Goal: Task Accomplishment & Management: Complete application form

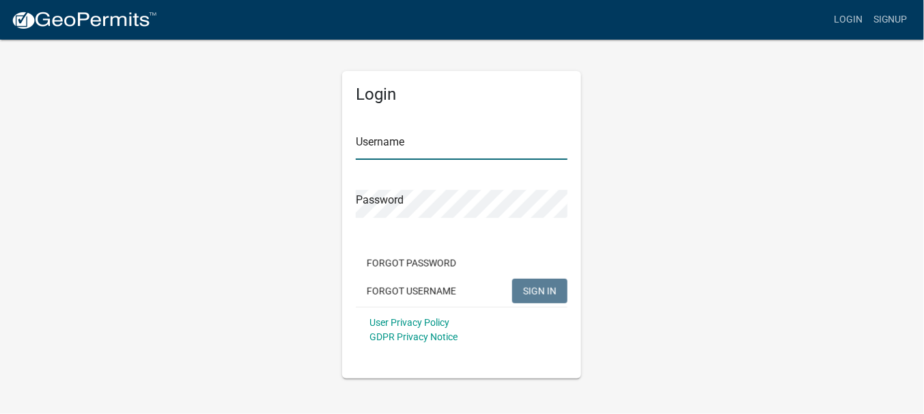
type input "jraffety"
click at [516, 290] on button "SIGN IN" at bounding box center [539, 291] width 55 height 25
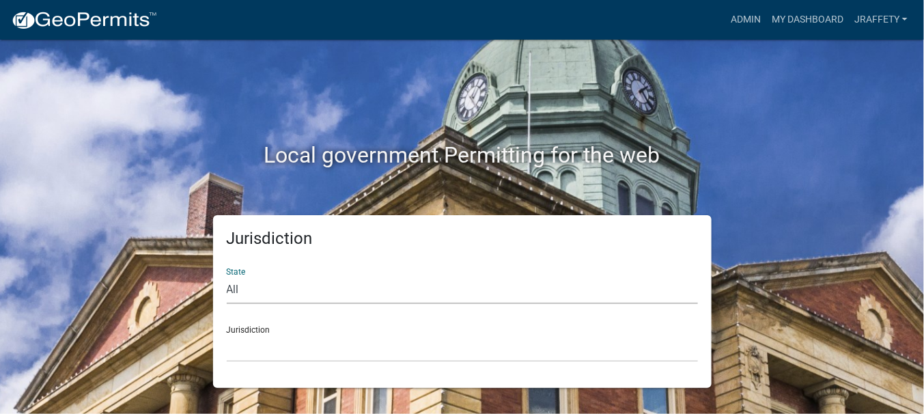
click at [279, 290] on select "All [US_STATE] [US_STATE] [US_STATE] [US_STATE] [US_STATE] [US_STATE] [US_STATE…" at bounding box center [462, 290] width 471 height 28
select select "[US_STATE]"
click at [227, 276] on select "All [US_STATE] [US_STATE] [US_STATE] [US_STATE] [US_STATE] [US_STATE] [US_STATE…" at bounding box center [462, 290] width 471 height 28
click at [304, 341] on select "[GEOGRAPHIC_DATA], [US_STATE] [GEOGRAPHIC_DATA], [US_STATE] [GEOGRAPHIC_DATA], …" at bounding box center [462, 348] width 471 height 28
click at [300, 353] on select "[GEOGRAPHIC_DATA], [US_STATE] [GEOGRAPHIC_DATA], [US_STATE] [GEOGRAPHIC_DATA], …" at bounding box center [462, 348] width 471 height 28
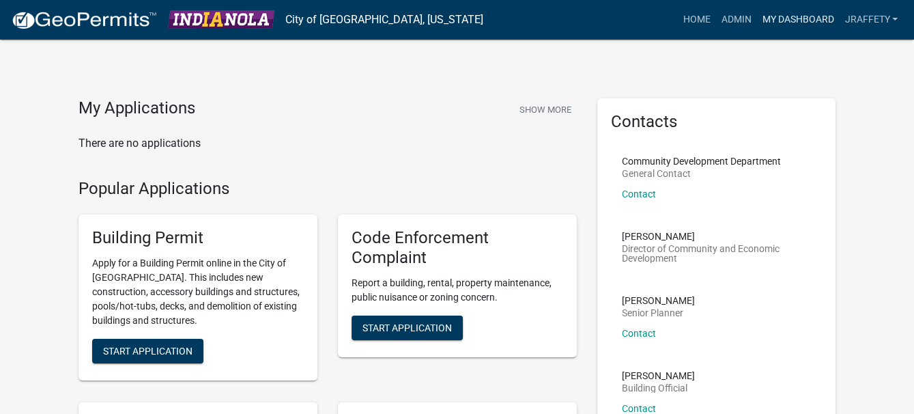
click at [789, 13] on link "My Dashboard" at bounding box center [798, 20] width 83 height 26
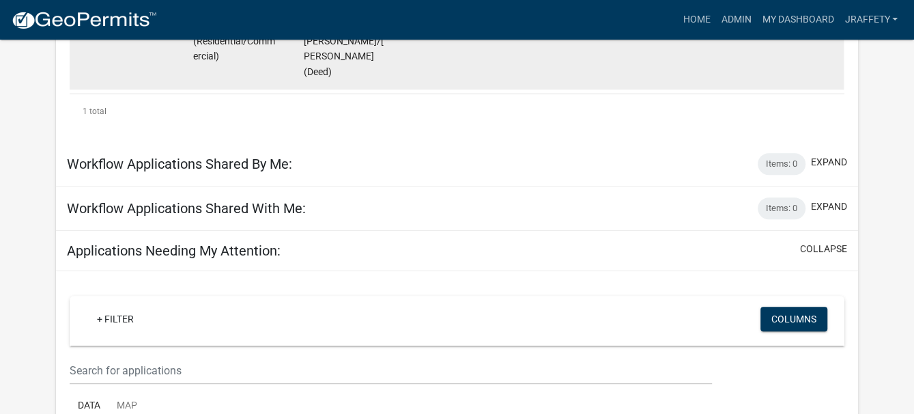
scroll to position [410, 0]
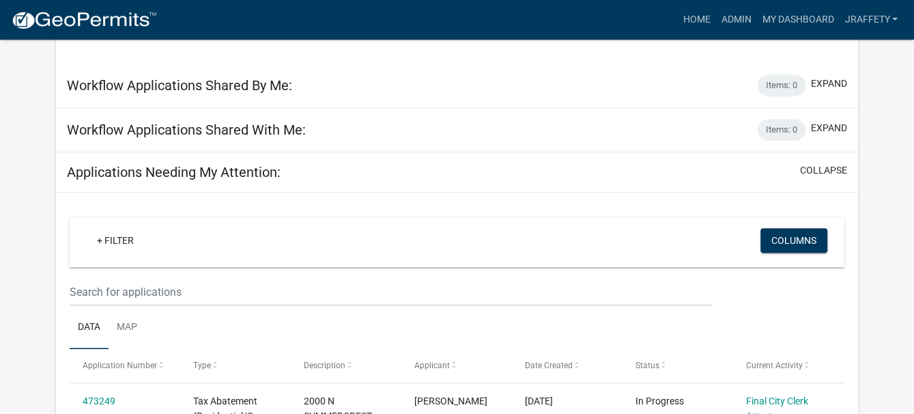
click at [257, 180] on div "Applications Needing My Attention: collapse" at bounding box center [457, 172] width 802 height 40
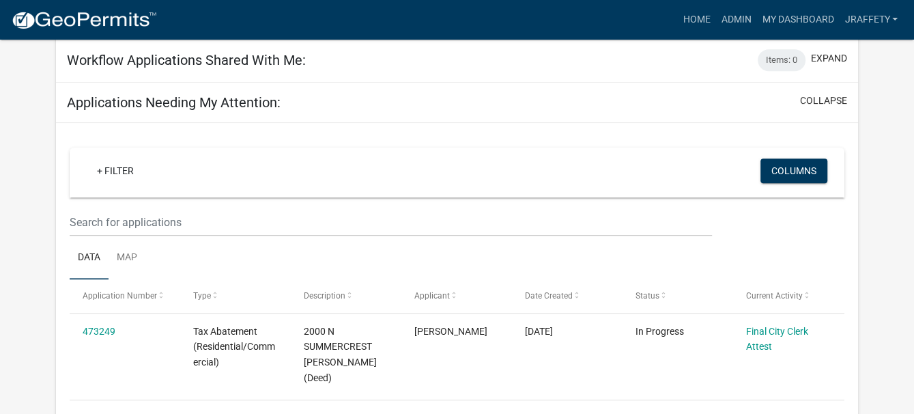
scroll to position [615, 0]
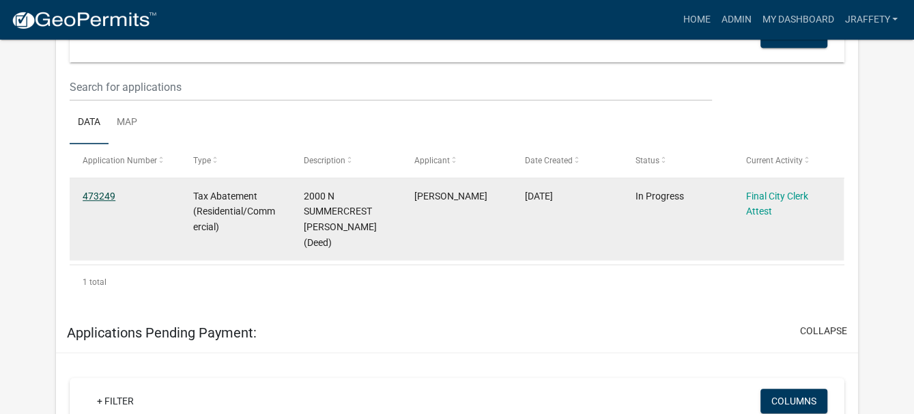
click at [89, 191] on link "473249" at bounding box center [99, 196] width 33 height 11
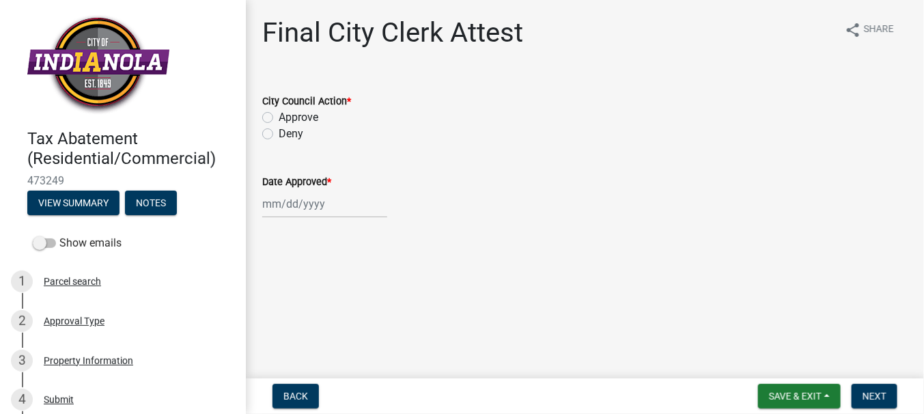
click at [310, 119] on label "Approve" at bounding box center [299, 117] width 40 height 16
click at [287, 118] on input "Approve" at bounding box center [283, 113] width 9 height 9
radio input "true"
click at [294, 206] on div at bounding box center [324, 204] width 125 height 28
select select "10"
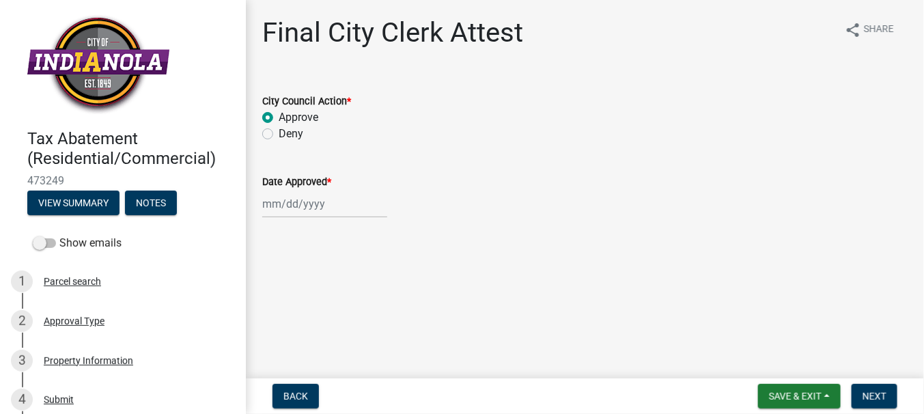
select select "2025"
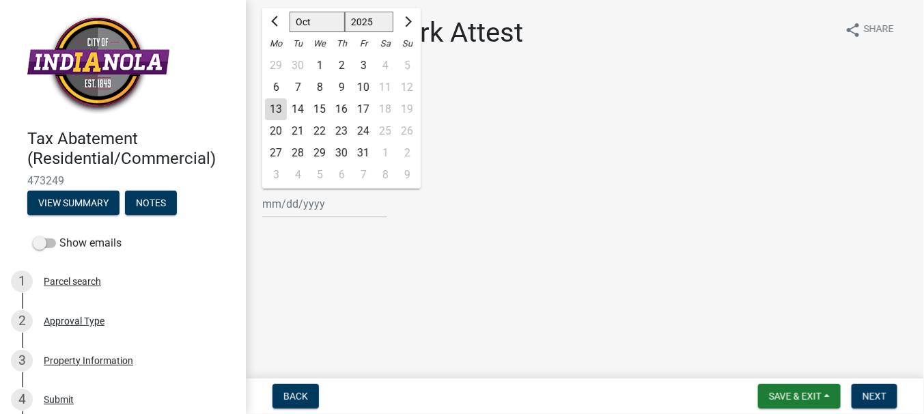
click at [277, 84] on div "6" at bounding box center [276, 87] width 22 height 22
type input "[DATE]"
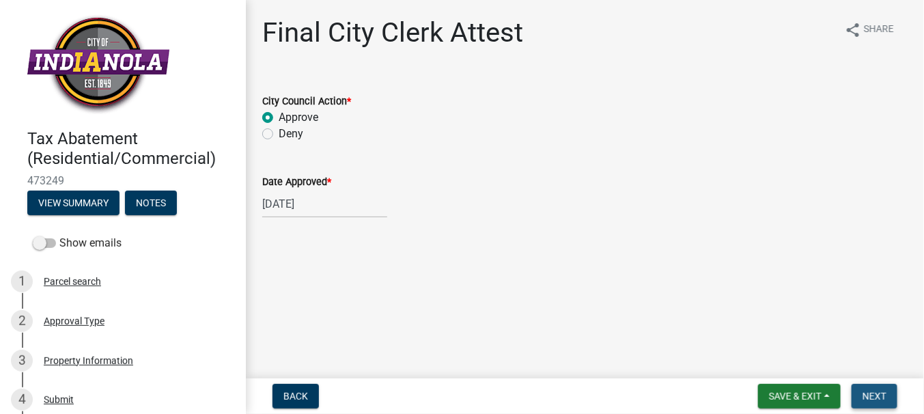
click at [869, 392] on span "Next" at bounding box center [874, 396] width 24 height 11
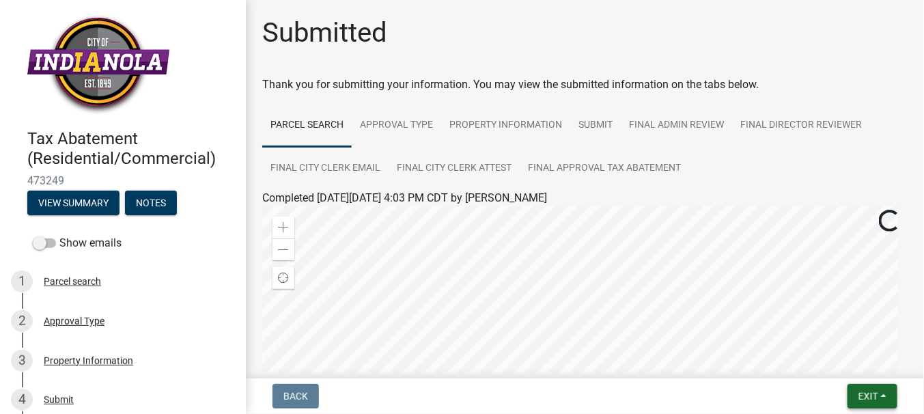
click at [881, 393] on button "Exit" at bounding box center [872, 396] width 50 height 25
click at [864, 369] on button "Save & Exit" at bounding box center [843, 360] width 109 height 33
